Goal: Task Accomplishment & Management: Use online tool/utility

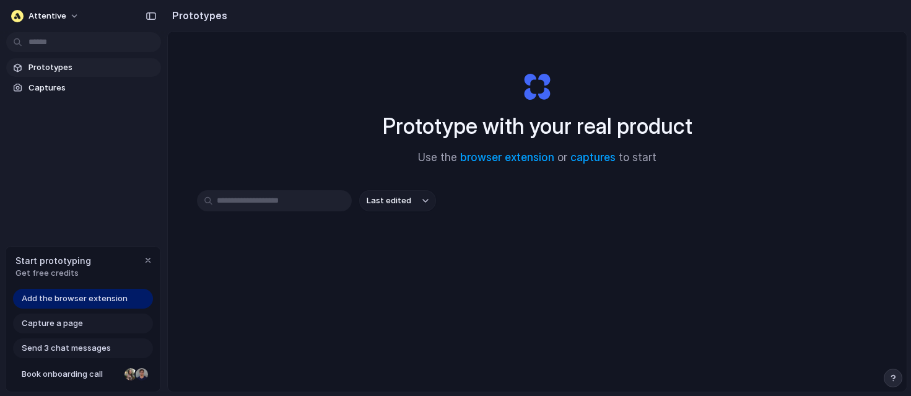
click at [259, 201] on input "text" at bounding box center [274, 200] width 155 height 21
click at [260, 200] on input "text" at bounding box center [274, 200] width 155 height 21
click at [50, 89] on span "Captures" at bounding box center [92, 88] width 128 height 12
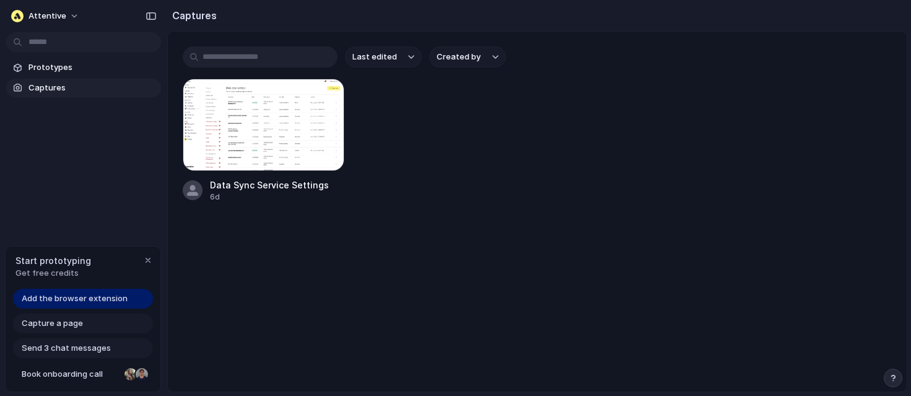
click at [237, 59] on input "text" at bounding box center [260, 56] width 155 height 21
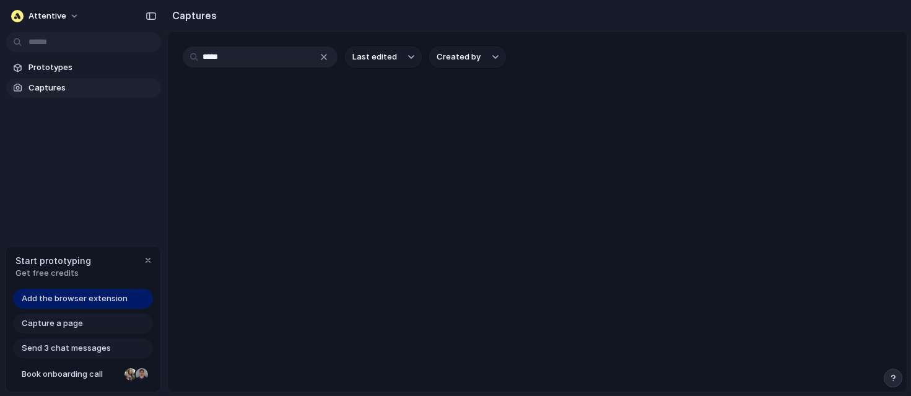
type input "****"
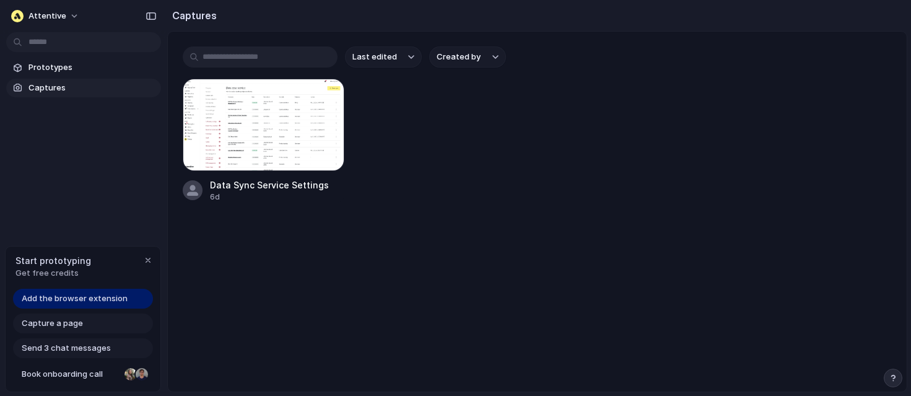
click at [113, 294] on span "Add the browser extension" at bounding box center [75, 298] width 106 height 12
click at [354, 263] on main "Last edited Created by Data Sync Service Settings 6d" at bounding box center [537, 211] width 740 height 361
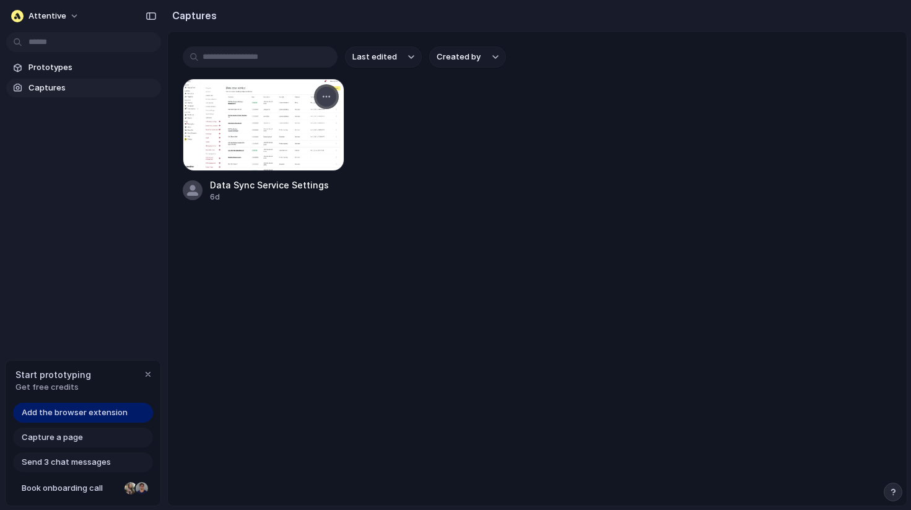
click at [323, 98] on div "button" at bounding box center [326, 97] width 10 height 10
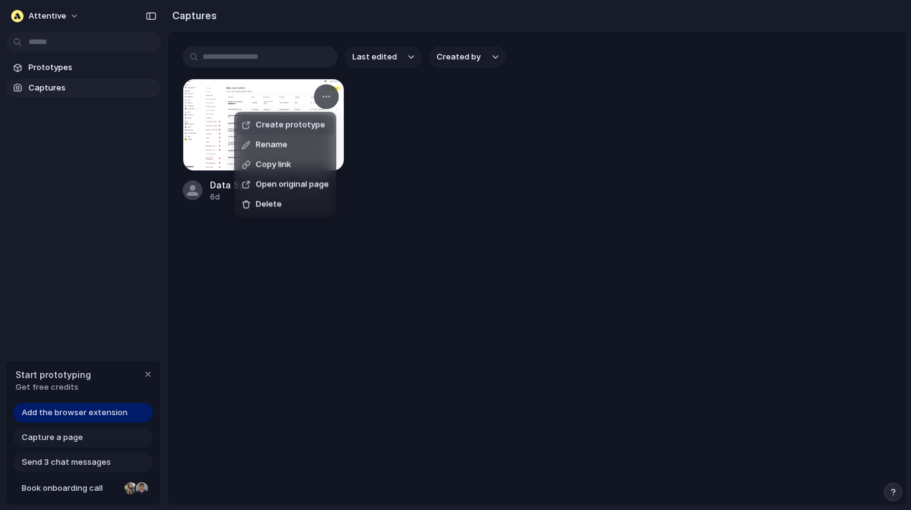
click at [308, 128] on span "Create prototype" at bounding box center [290, 125] width 69 height 12
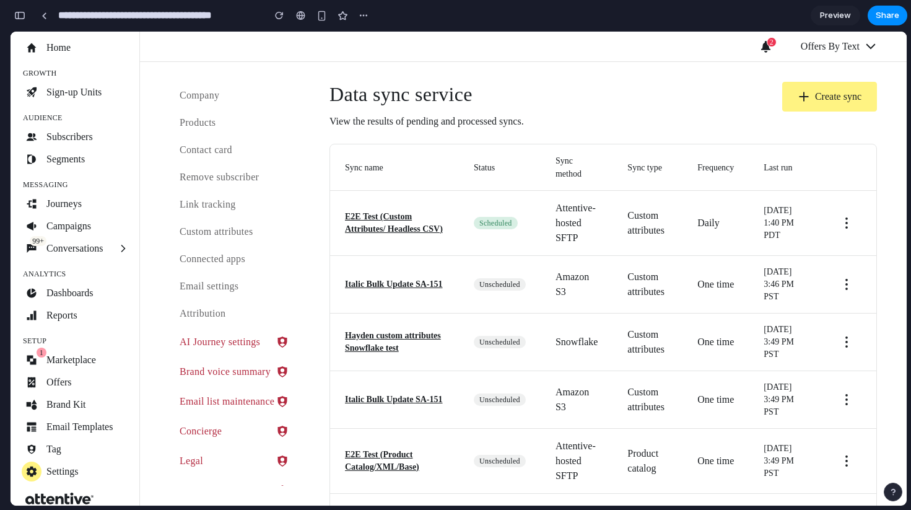
click at [377, 90] on h1 "Data sync service" at bounding box center [426, 94] width 194 height 25
drag, startPoint x: 464, startPoint y: 94, endPoint x: 357, endPoint y: 95, distance: 107.1
click at [357, 95] on h1 "Data sync service" at bounding box center [426, 94] width 194 height 25
click at [363, 16] on div "button" at bounding box center [364, 16] width 10 height 10
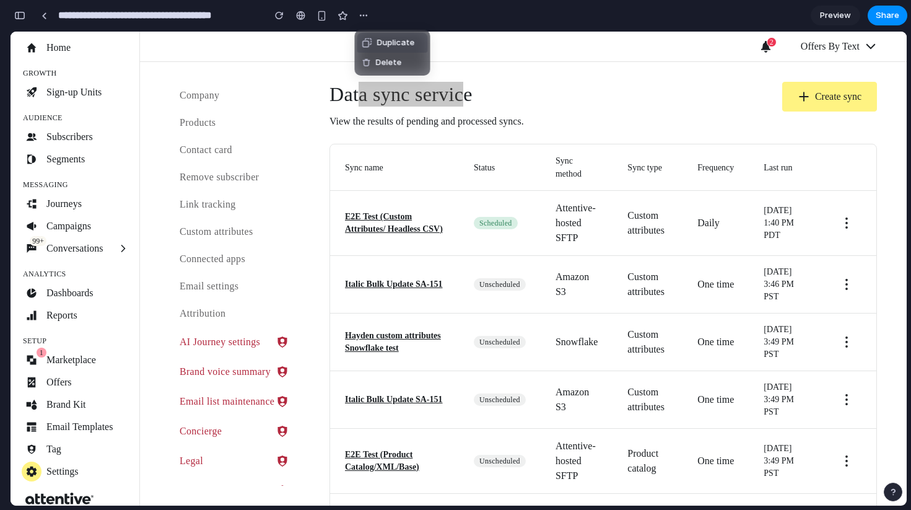
click at [714, 119] on div "Duplicate Delete" at bounding box center [455, 255] width 911 height 510
click at [838, 10] on span "Preview" at bounding box center [835, 15] width 31 height 12
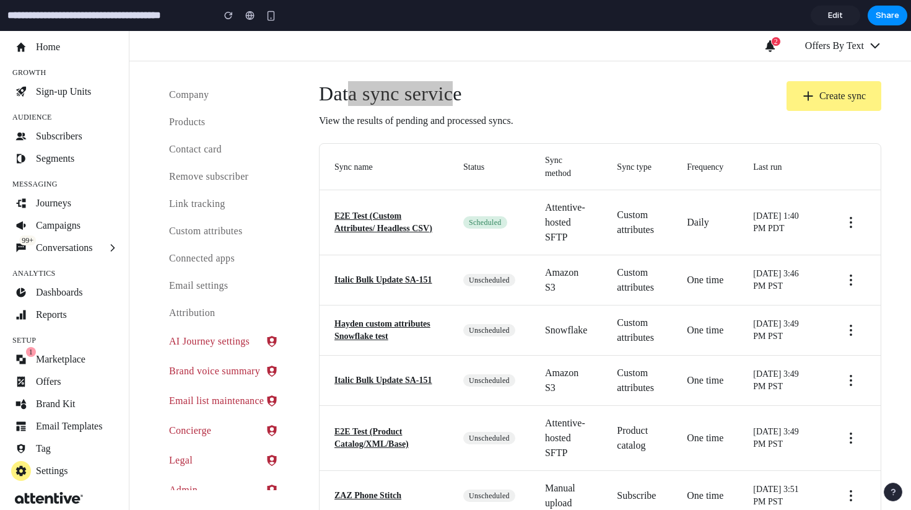
click at [832, 15] on span "Edit" at bounding box center [835, 15] width 15 height 12
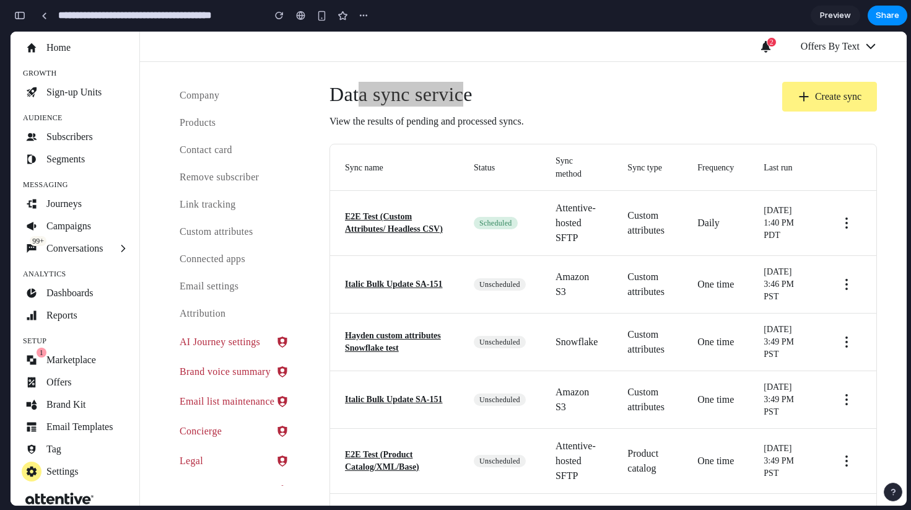
scroll to position [0, 11]
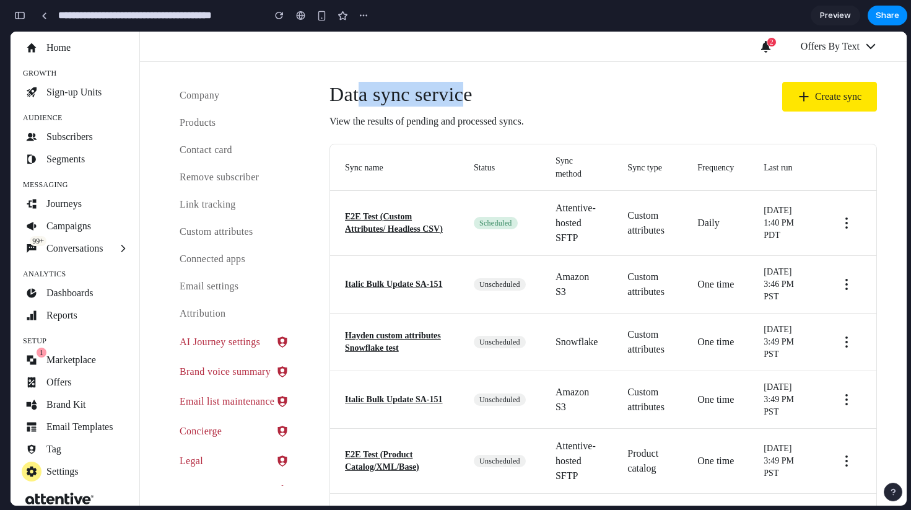
click at [824, 93] on button "Create sync" at bounding box center [829, 97] width 95 height 30
drag, startPoint x: 824, startPoint y: 97, endPoint x: 675, endPoint y: 95, distance: 149.3
click at [675, 95] on div "Data sync service View the results of pending and processed syncs. Create sync" at bounding box center [602, 105] width 547 height 47
click at [846, 228] on icon "Sync action menu" at bounding box center [846, 223] width 15 height 15
drag, startPoint x: 847, startPoint y: 226, endPoint x: 764, endPoint y: 118, distance: 136.4
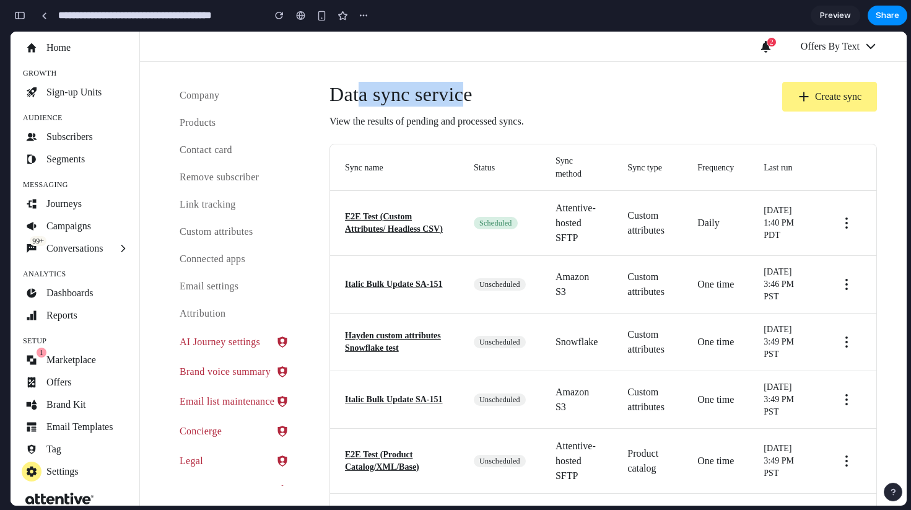
click at [43, 17] on div at bounding box center [44, 15] width 6 height 7
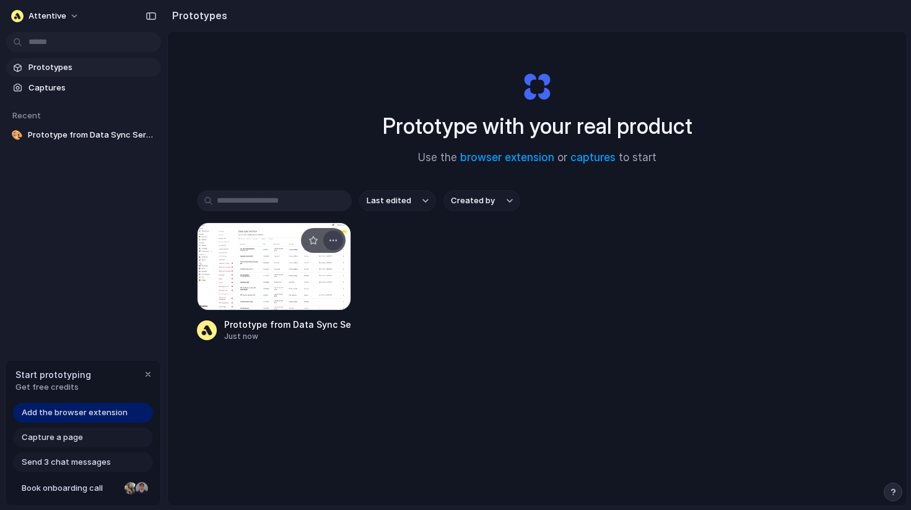
click at [331, 245] on div "button" at bounding box center [333, 240] width 10 height 10
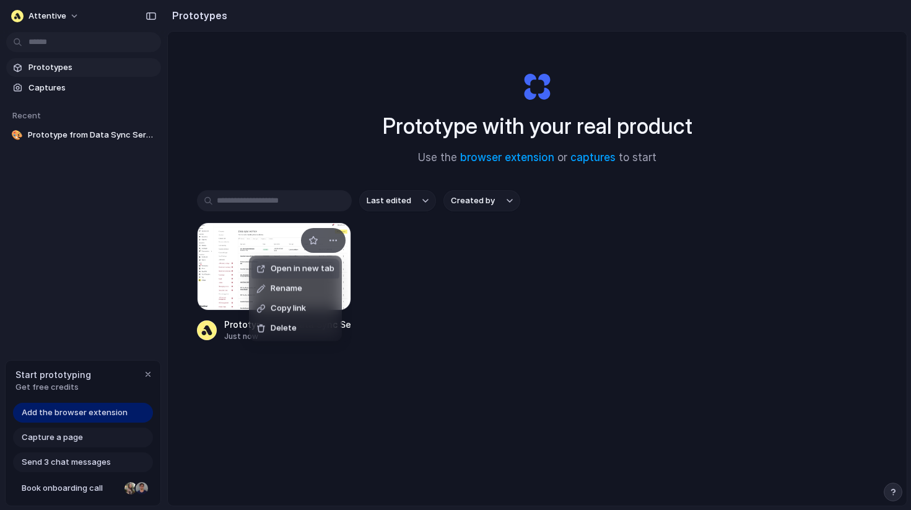
click at [204, 285] on div "Open in new tab Rename Copy link Delete" at bounding box center [455, 255] width 911 height 510
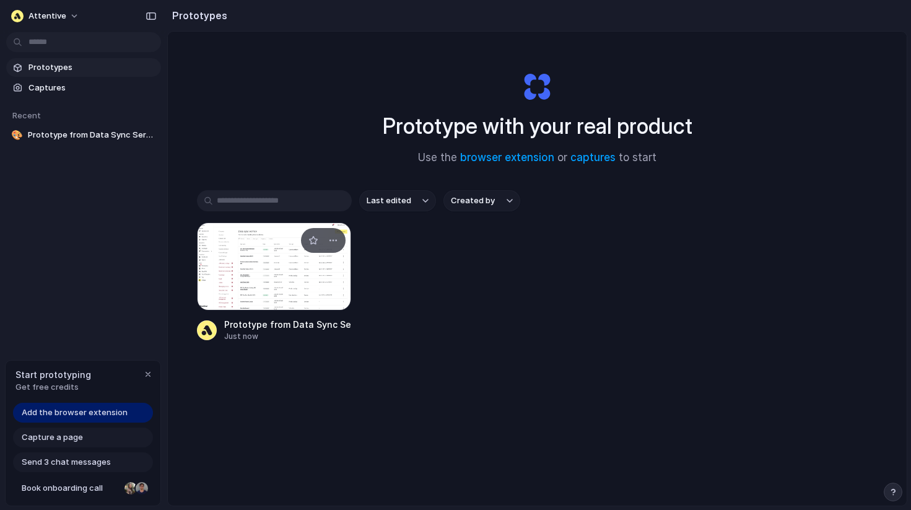
click at [240, 277] on div at bounding box center [274, 266] width 155 height 88
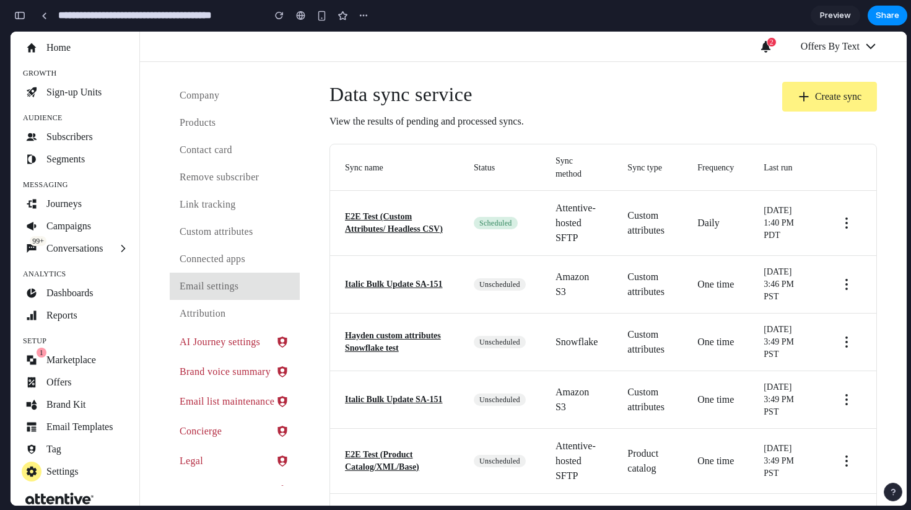
click at [233, 292] on link "Email settings" at bounding box center [235, 285] width 130 height 27
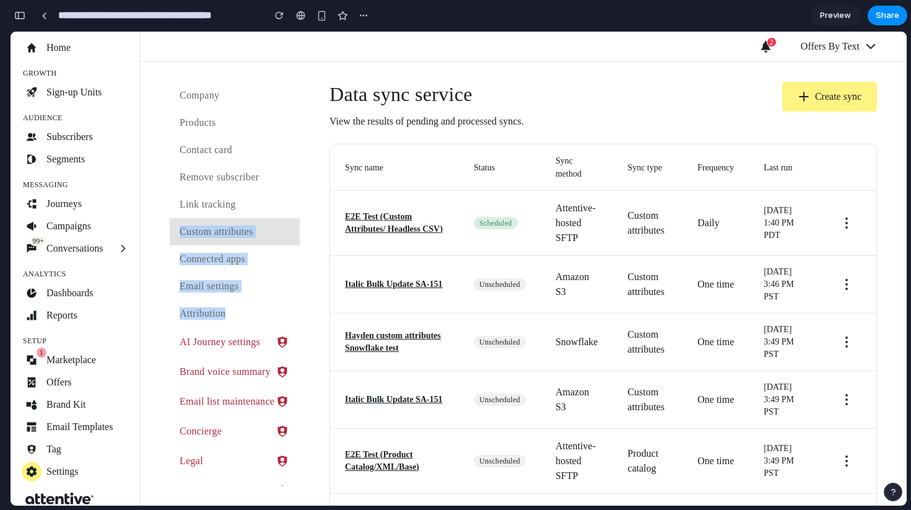
drag, startPoint x: 229, startPoint y: 317, endPoint x: 180, endPoint y: 222, distance: 107.2
click at [180, 222] on div "Company Products Contact card Remove subscriber Link tracking Custom attributes…" at bounding box center [235, 284] width 130 height 404
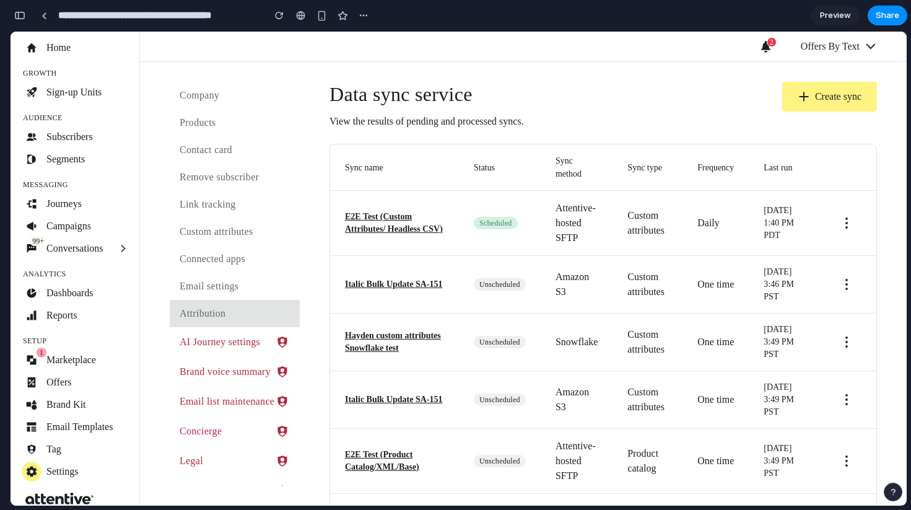
click at [243, 300] on link "Attribution" at bounding box center [235, 313] width 130 height 27
click at [42, 16] on div at bounding box center [44, 15] width 6 height 7
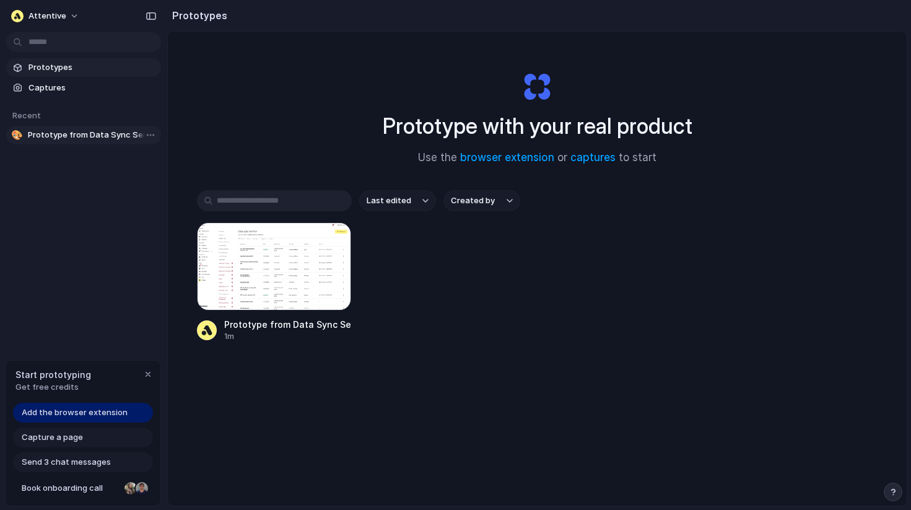
click at [90, 139] on span "Prototype from Data Sync Service Settings" at bounding box center [92, 135] width 128 height 12
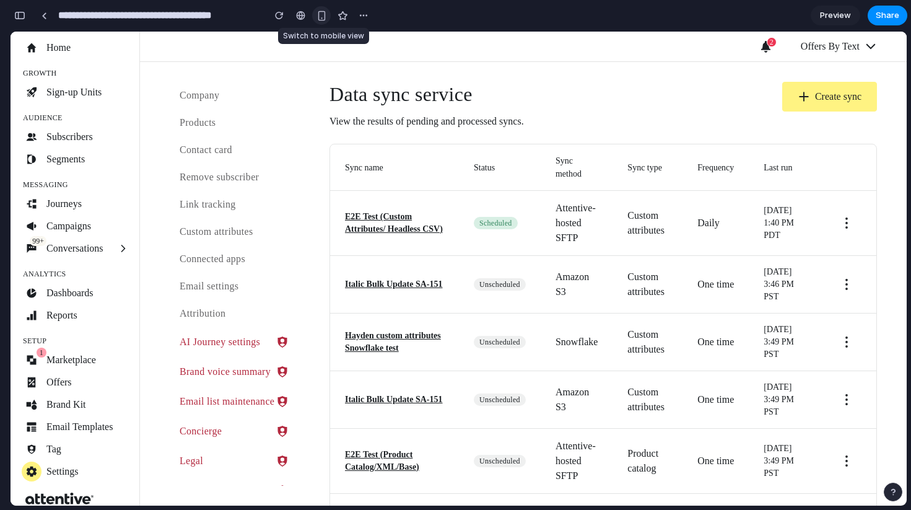
click at [319, 17] on div "button" at bounding box center [321, 16] width 11 height 11
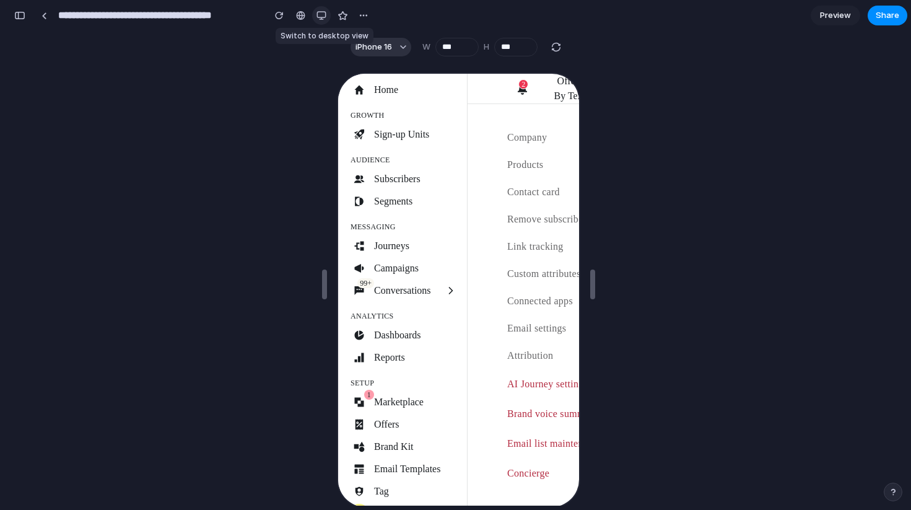
click at [319, 17] on div "button" at bounding box center [321, 16] width 10 height 10
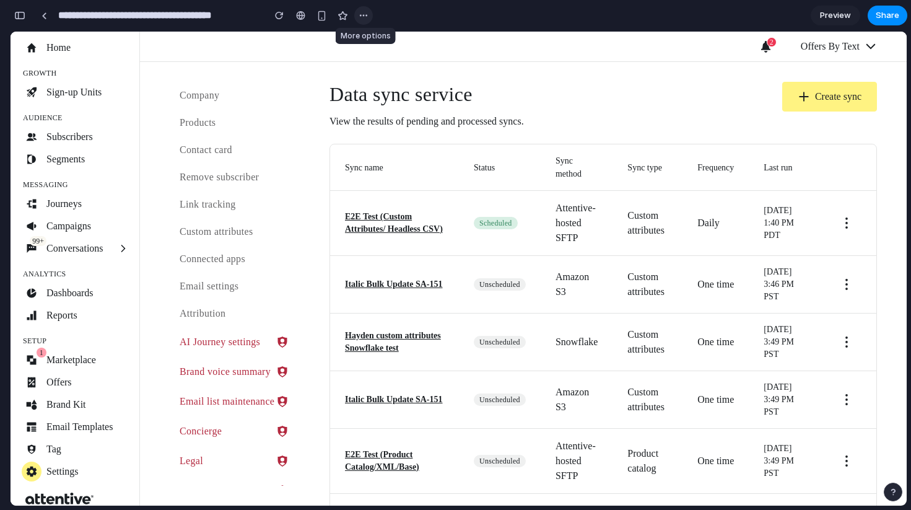
click at [364, 16] on div "button" at bounding box center [364, 16] width 10 height 10
click at [297, 68] on div "Duplicate Delete" at bounding box center [455, 255] width 911 height 510
click at [14, 9] on button "button" at bounding box center [20, 16] width 20 height 20
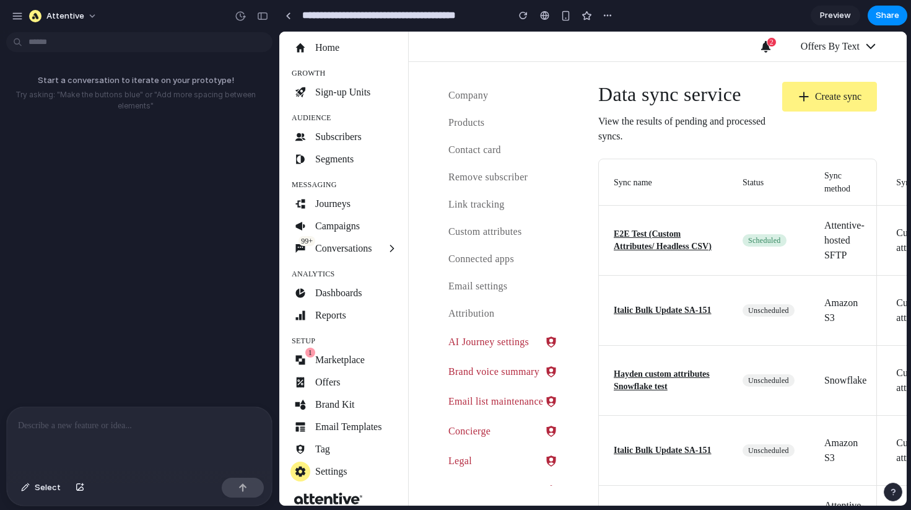
click at [110, 440] on div at bounding box center [139, 440] width 265 height 66
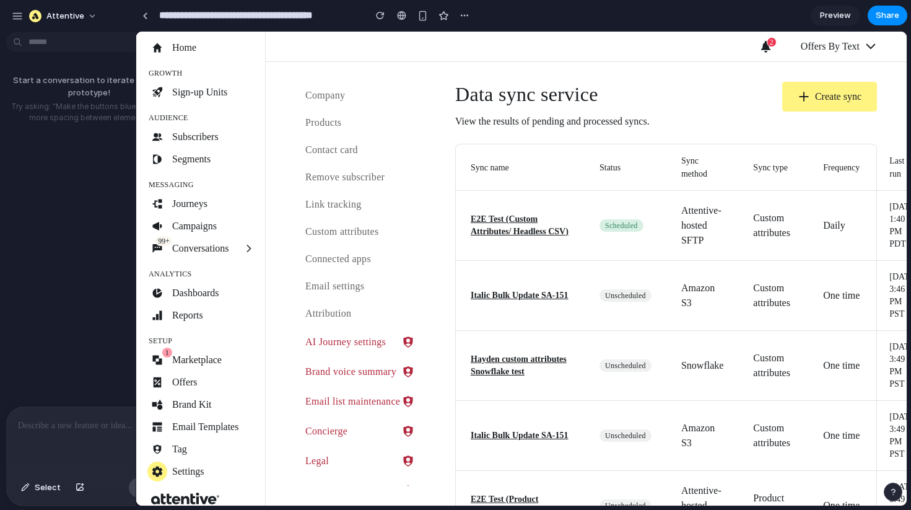
drag, startPoint x: 278, startPoint y: 126, endPoint x: 144, endPoint y: 141, distance: 135.2
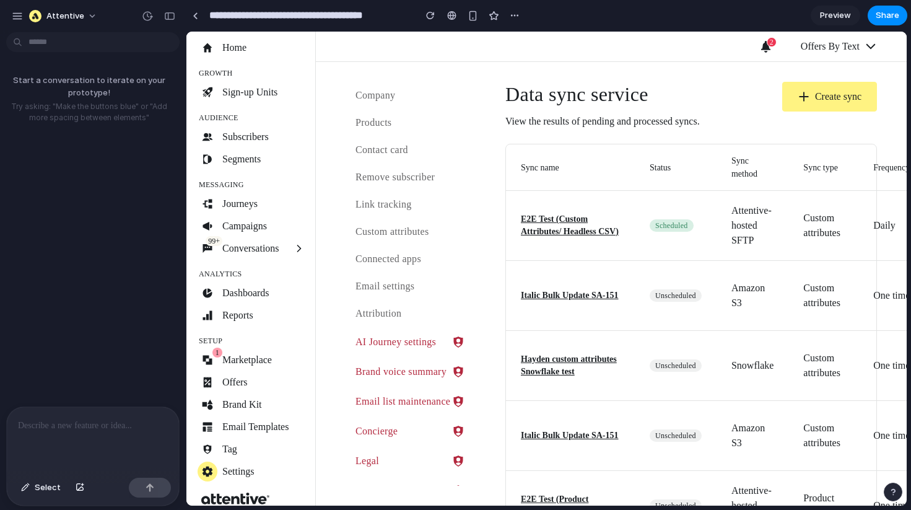
click at [107, 429] on div at bounding box center [93, 440] width 172 height 66
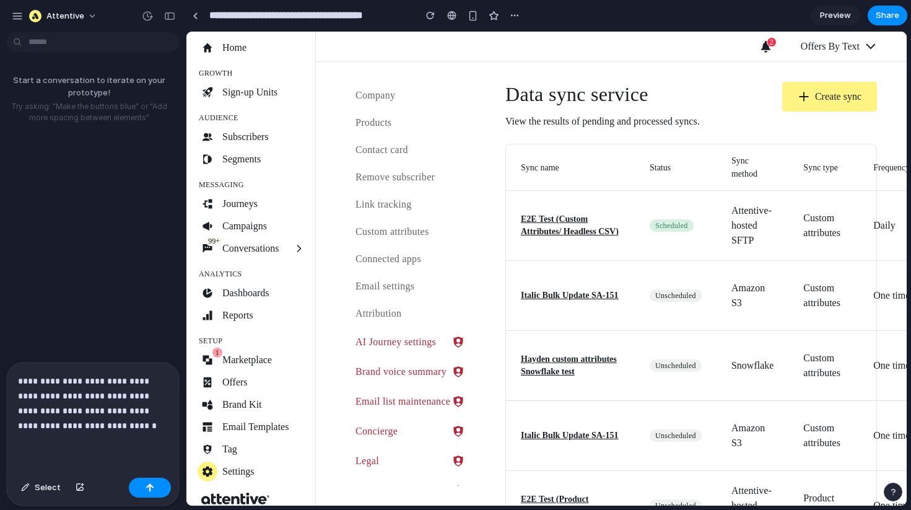
click at [97, 420] on p "**********" at bounding box center [90, 402] width 145 height 59
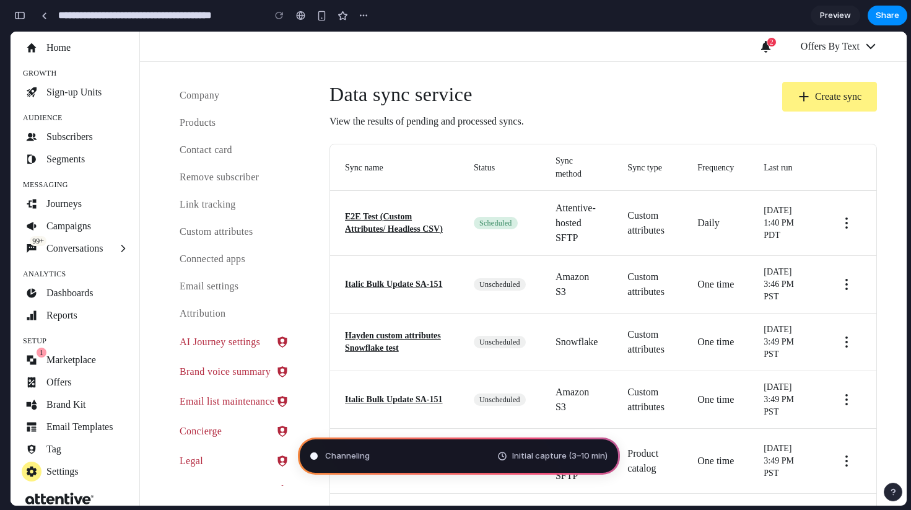
type input "**********"
click at [25, 11] on button "button" at bounding box center [20, 16] width 20 height 20
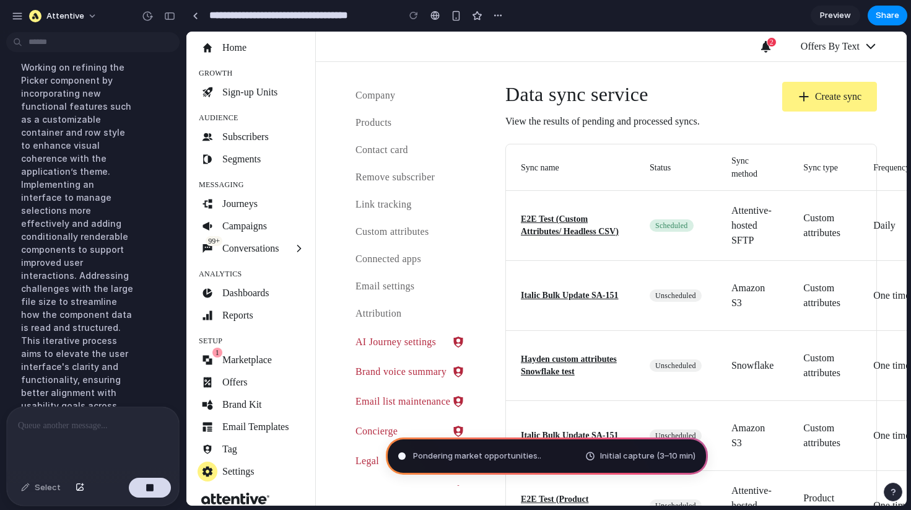
scroll to position [0, 0]
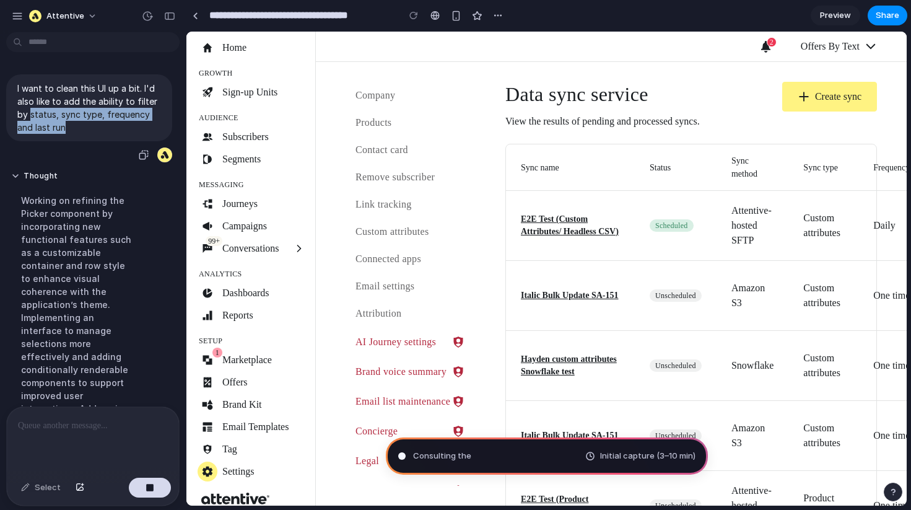
drag, startPoint x: 30, startPoint y: 114, endPoint x: 72, endPoint y: 129, distance: 45.2
click at [72, 129] on p "I want to clean this UI up a bit. I'd also like to add the ability to filter by…" at bounding box center [89, 108] width 144 height 52
copy p "status, sync type, frequency and last run"
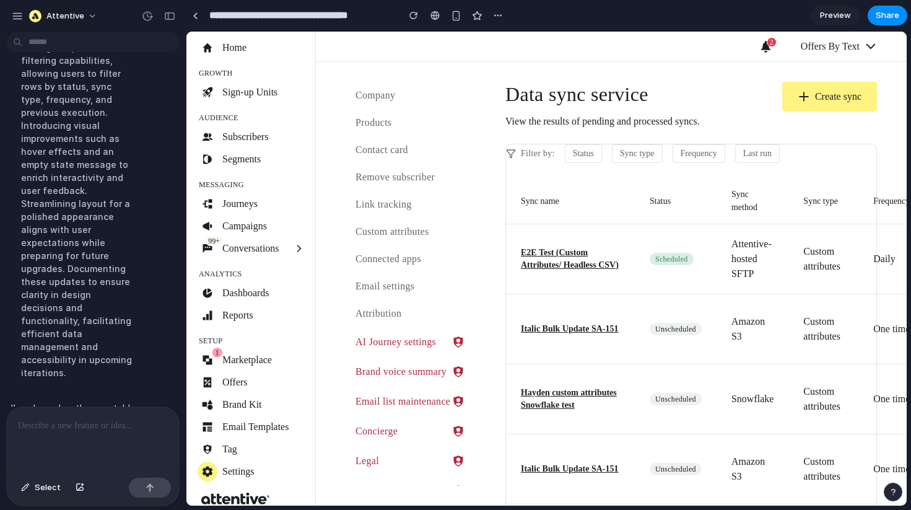
scroll to position [374, 0]
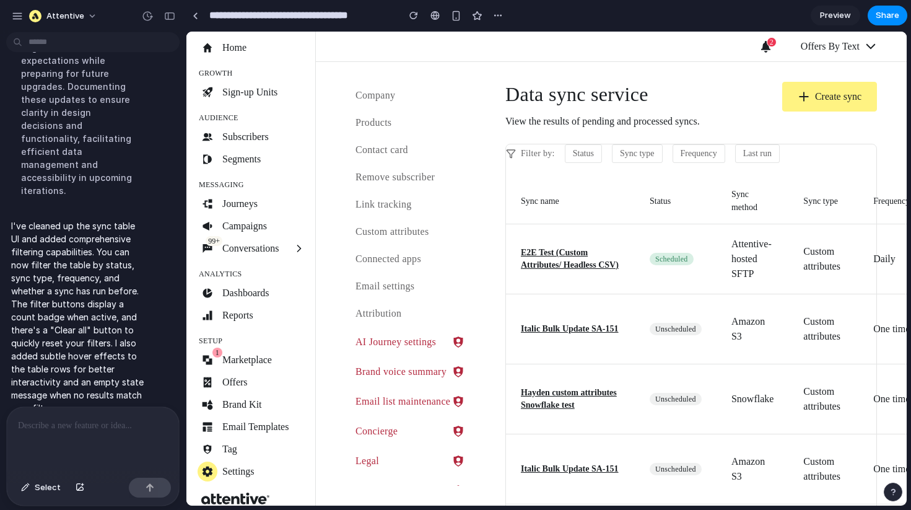
click at [507, 146] on div "Filter by: Status Sync type Frequency Last run" at bounding box center [691, 153] width 370 height 19
click at [512, 151] on icon at bounding box center [511, 154] width 10 height 10
click at [538, 152] on span "Filter by:" at bounding box center [538, 153] width 34 height 11
click at [199, 17] on link at bounding box center [195, 15] width 19 height 19
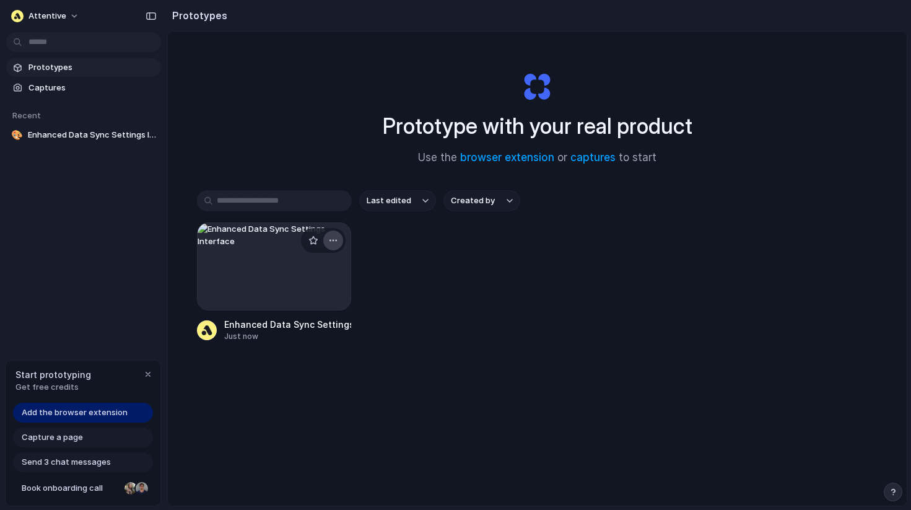
click at [331, 242] on div "button" at bounding box center [333, 240] width 10 height 10
click at [289, 326] on span "Delete" at bounding box center [284, 328] width 26 height 12
